Goal: Task Accomplishment & Management: Manage account settings

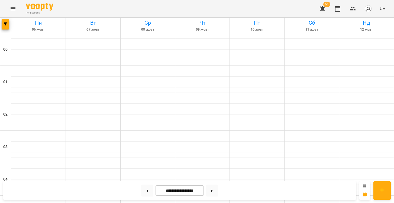
scroll to position [350, 0]
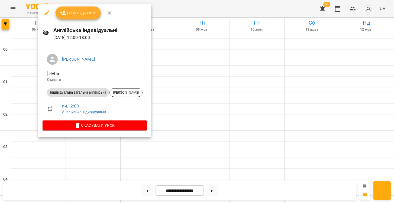
click at [109, 12] on icon "button" at bounding box center [109, 13] width 7 height 7
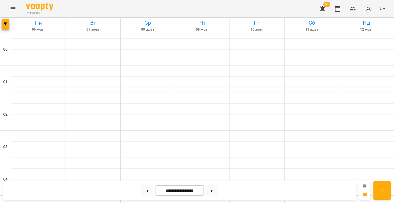
scroll to position [496, 0]
click at [214, 195] on button at bounding box center [212, 191] width 12 height 12
type input "**********"
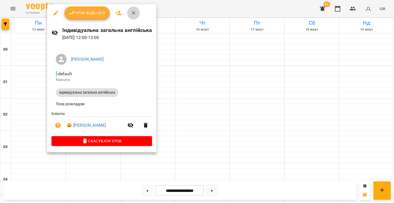
click at [130, 12] on icon "button" at bounding box center [133, 13] width 7 height 7
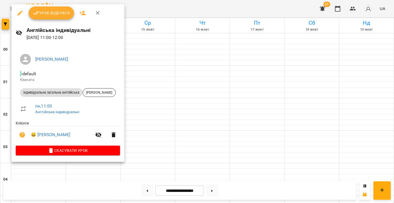
click at [54, 17] on button "Урок відбувся" at bounding box center [52, 13] width 46 height 13
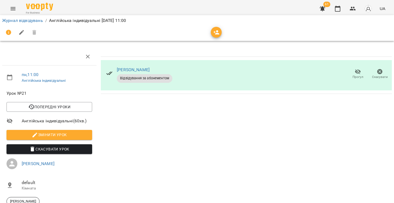
click at [23, 20] on link "Журнал відвідувань" at bounding box center [22, 20] width 41 height 5
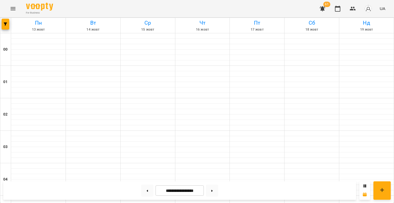
scroll to position [332, 0]
